Goal: Information Seeking & Learning: Learn about a topic

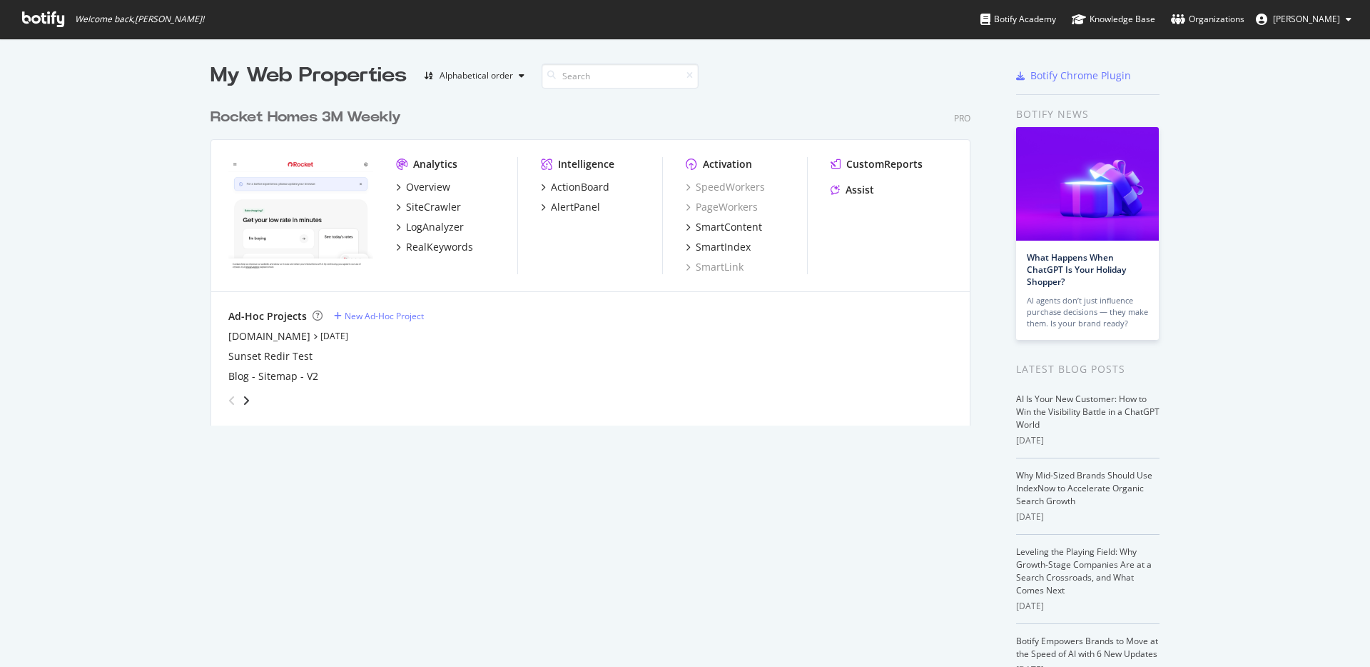
scroll to position [325, 761]
click at [429, 227] on div "LogAnalyzer" at bounding box center [435, 227] width 58 height 14
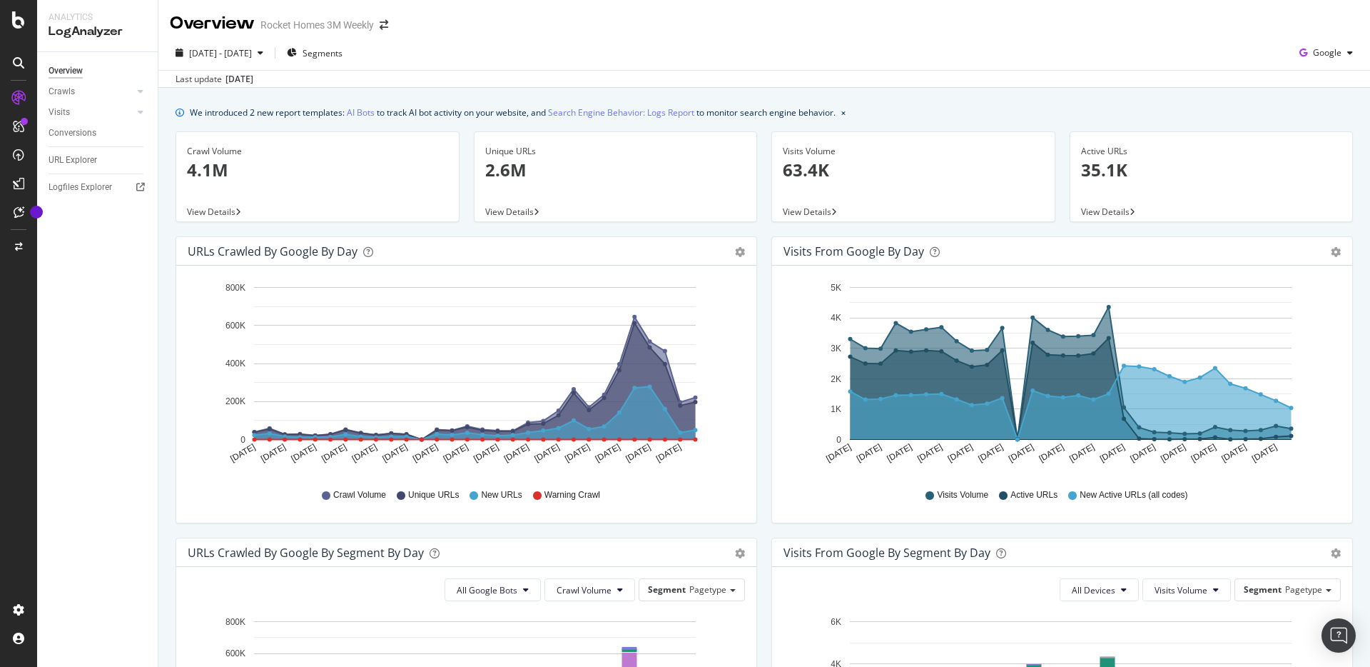
click at [866, 29] on div "Overview Rocket Homes 3M Weekly" at bounding box center [764, 18] width 1212 height 36
